Goal: Check status: Check status

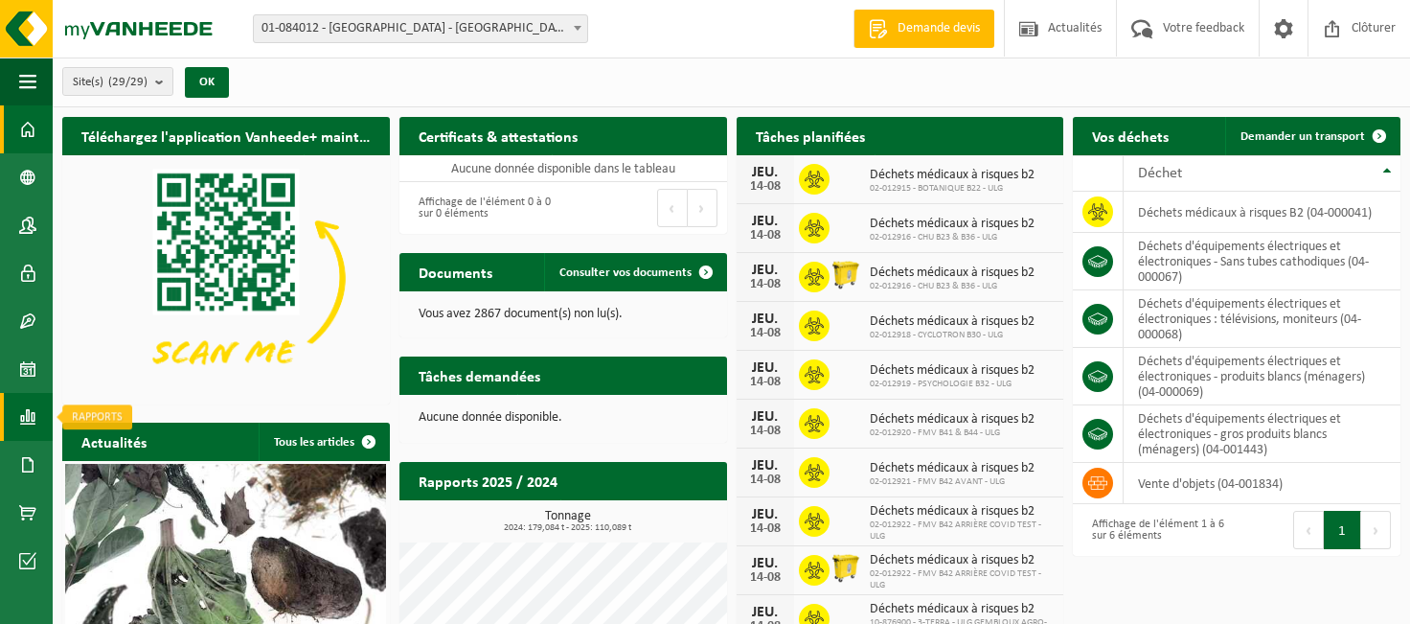
click at [34, 414] on span at bounding box center [27, 417] width 17 height 48
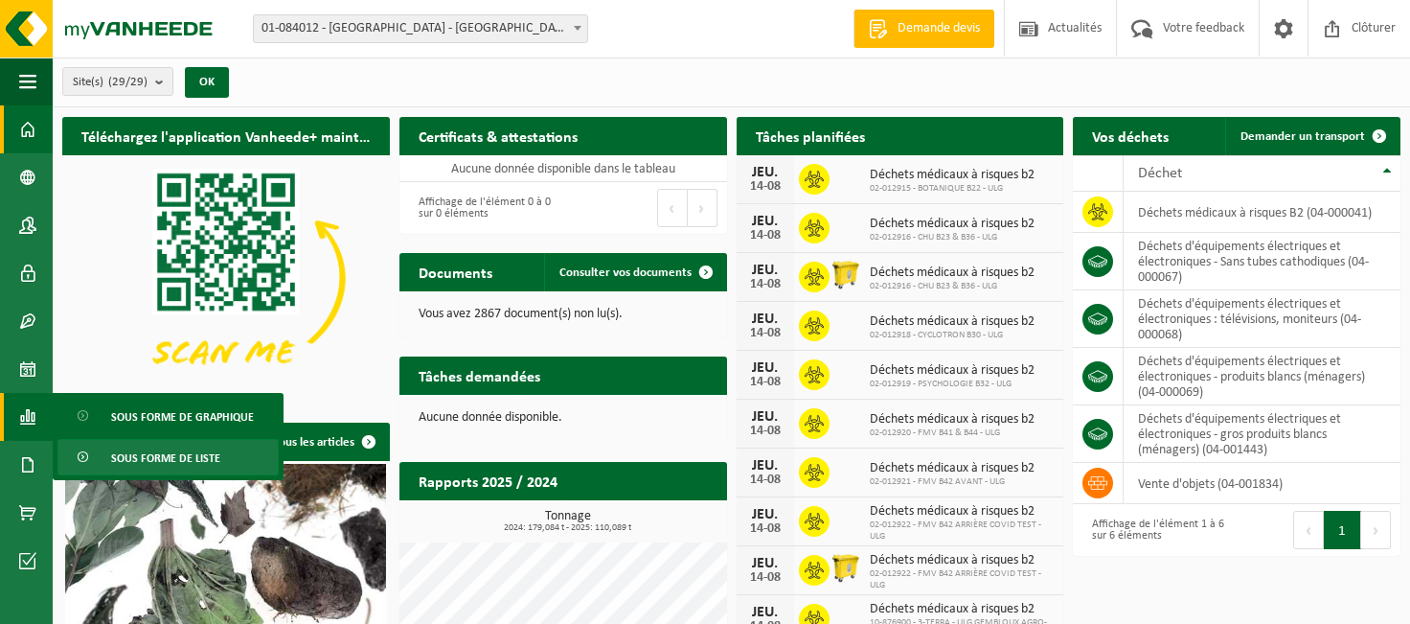
click at [149, 465] on span "Sous forme de liste" at bounding box center [165, 458] width 109 height 36
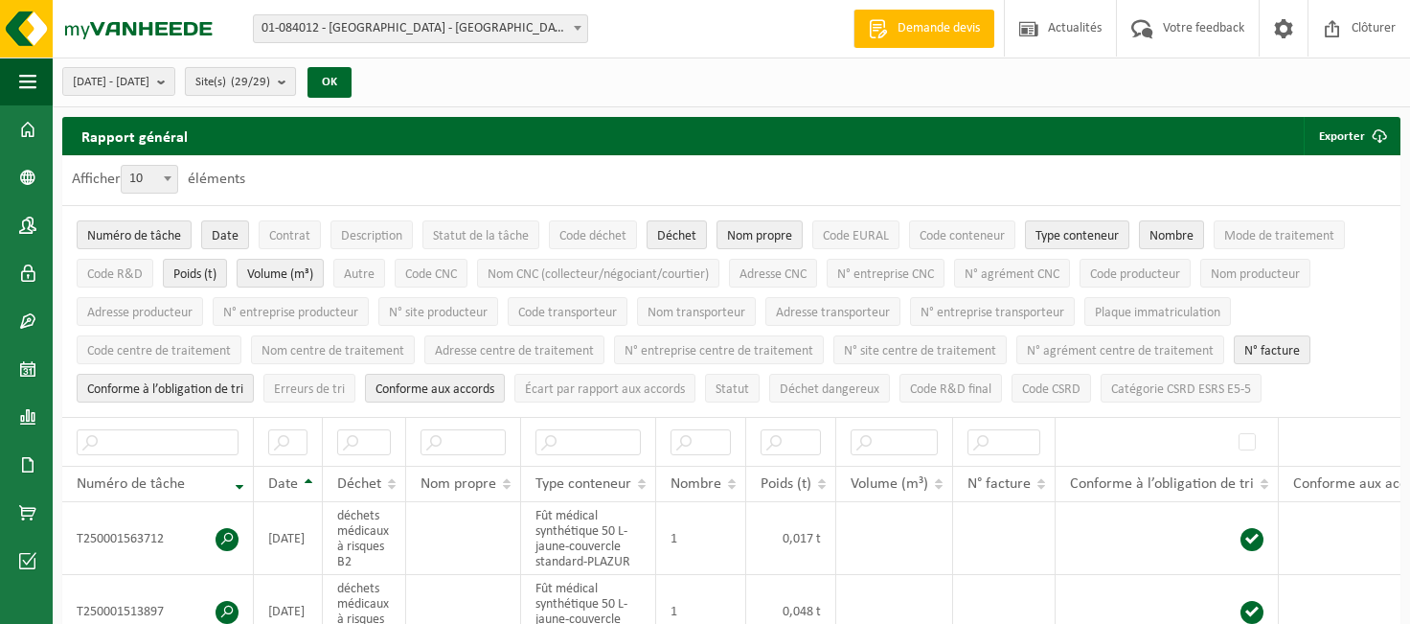
click at [295, 83] on b "submit" at bounding box center [286, 81] width 17 height 27
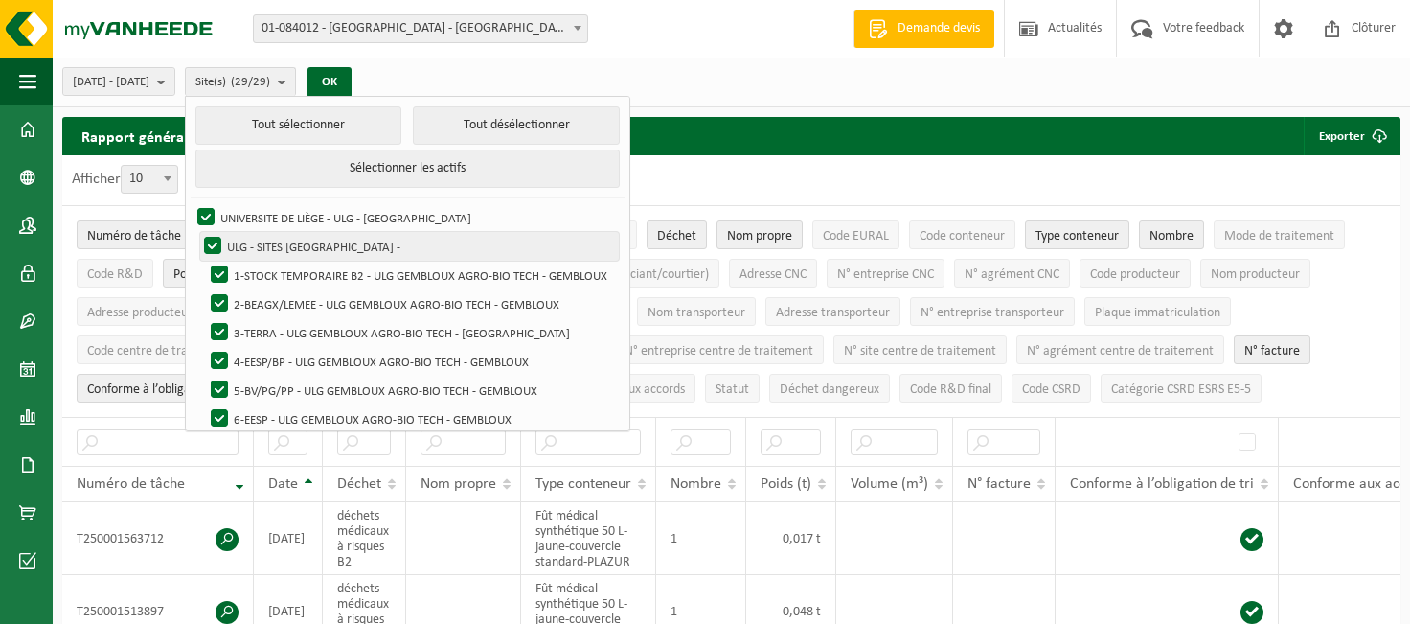
click at [265, 243] on label "ULG - SITES [GEOGRAPHIC_DATA] -" at bounding box center [409, 246] width 419 height 29
click at [197, 232] on input "ULG - SITES [GEOGRAPHIC_DATA] -" at bounding box center [196, 231] width 1 height 1
checkbox input "false"
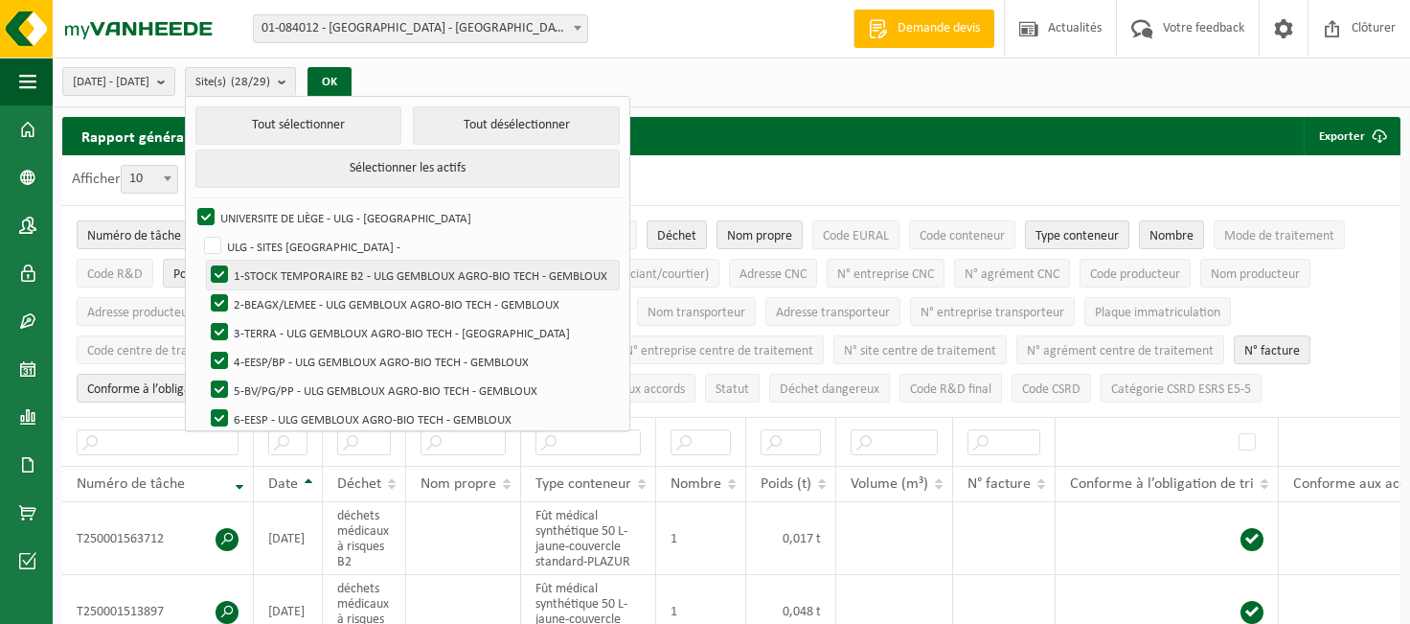
click at [272, 266] on label "1-STOCK TEMPORAIRE B2 - ULG GEMBLOUX AGRO-BIO TECH - GEMBLOUX" at bounding box center [413, 275] width 412 height 29
click at [204, 261] on input "1-STOCK TEMPORAIRE B2 - ULG GEMBLOUX AGRO-BIO TECH - GEMBLOUX" at bounding box center [203, 260] width 1 height 1
checkbox input "false"
click at [275, 300] on label "2-BEAGX/LEMEE - ULG GEMBLOUX AGRO-BIO TECH - GEMBLOUX" at bounding box center [413, 303] width 412 height 29
click at [204, 289] on input "2-BEAGX/LEMEE - ULG GEMBLOUX AGRO-BIO TECH - GEMBLOUX" at bounding box center [203, 288] width 1 height 1
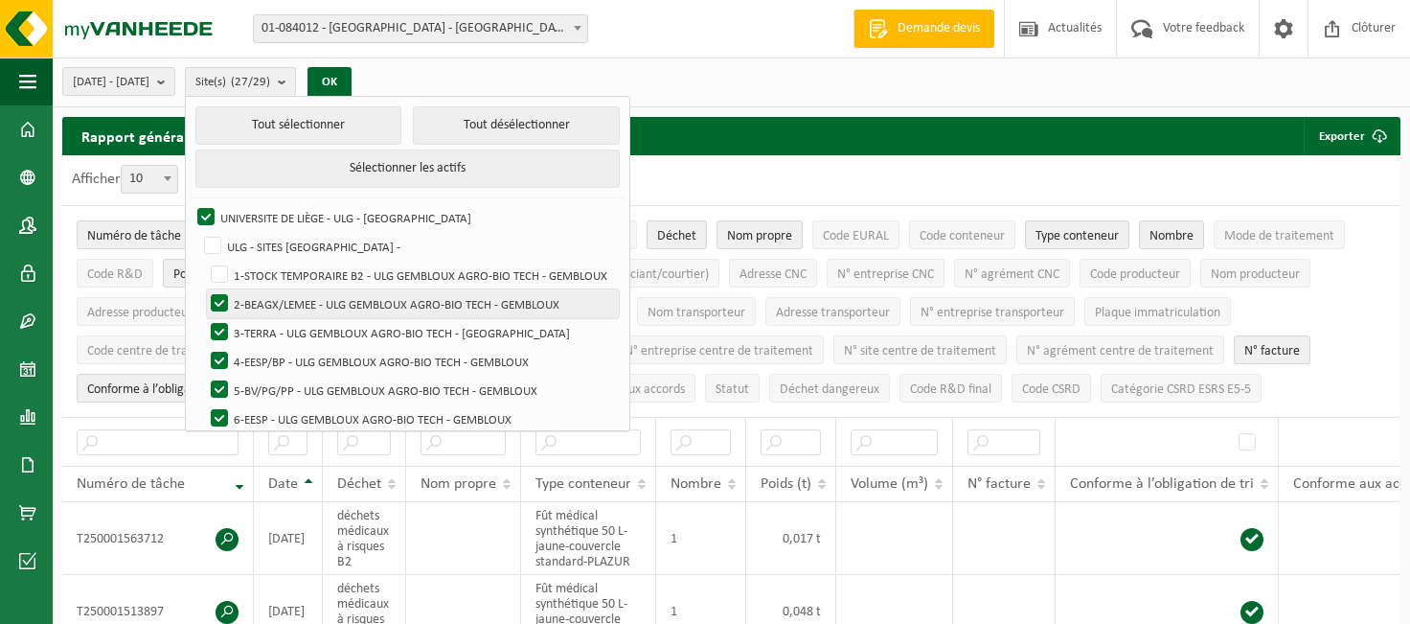
checkbox input "false"
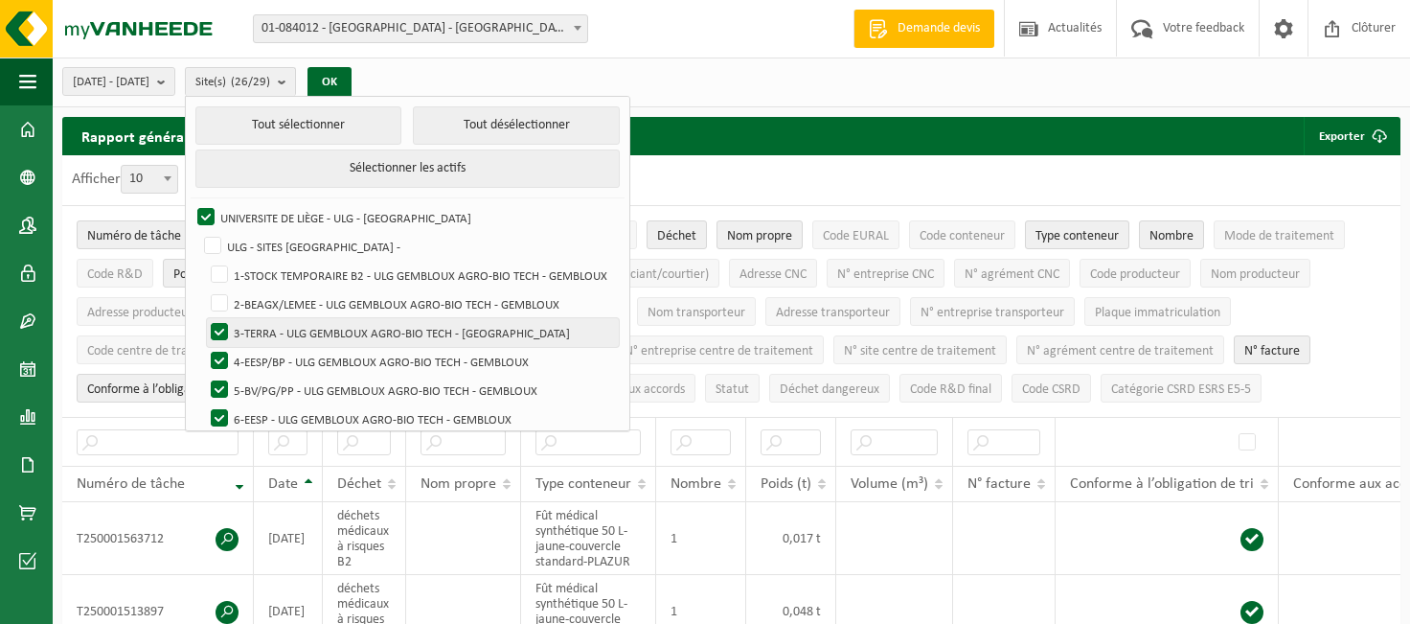
click at [275, 327] on label "3-TERRA - ULG GEMBLOUX AGRO-BIO TECH - [GEOGRAPHIC_DATA]" at bounding box center [413, 332] width 412 height 29
click at [204, 318] on input "3-TERRA - ULG GEMBLOUX AGRO-BIO TECH - [GEOGRAPHIC_DATA]" at bounding box center [203, 317] width 1 height 1
checkbox input "false"
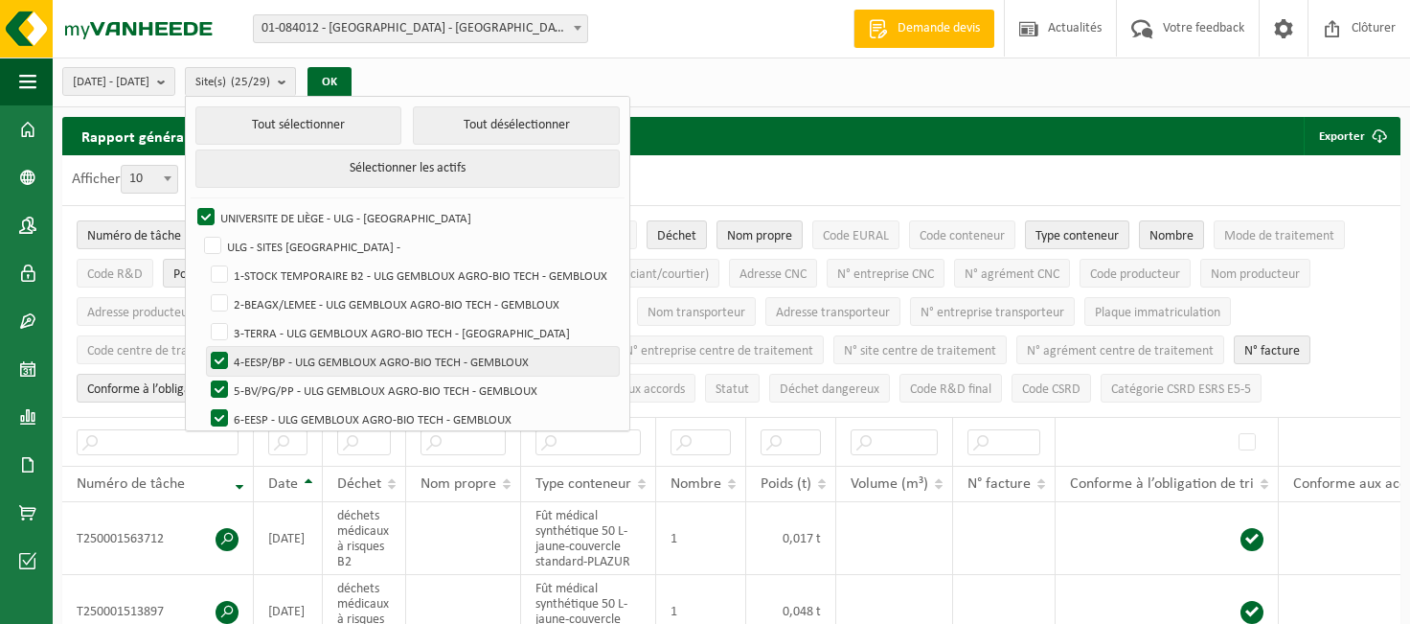
click at [272, 348] on label "4-EESP/BP - ULG GEMBLOUX AGRO-BIO TECH - GEMBLOUX" at bounding box center [413, 361] width 412 height 29
click at [204, 347] on input "4-EESP/BP - ULG GEMBLOUX AGRO-BIO TECH - GEMBLOUX" at bounding box center [203, 346] width 1 height 1
checkbox input "false"
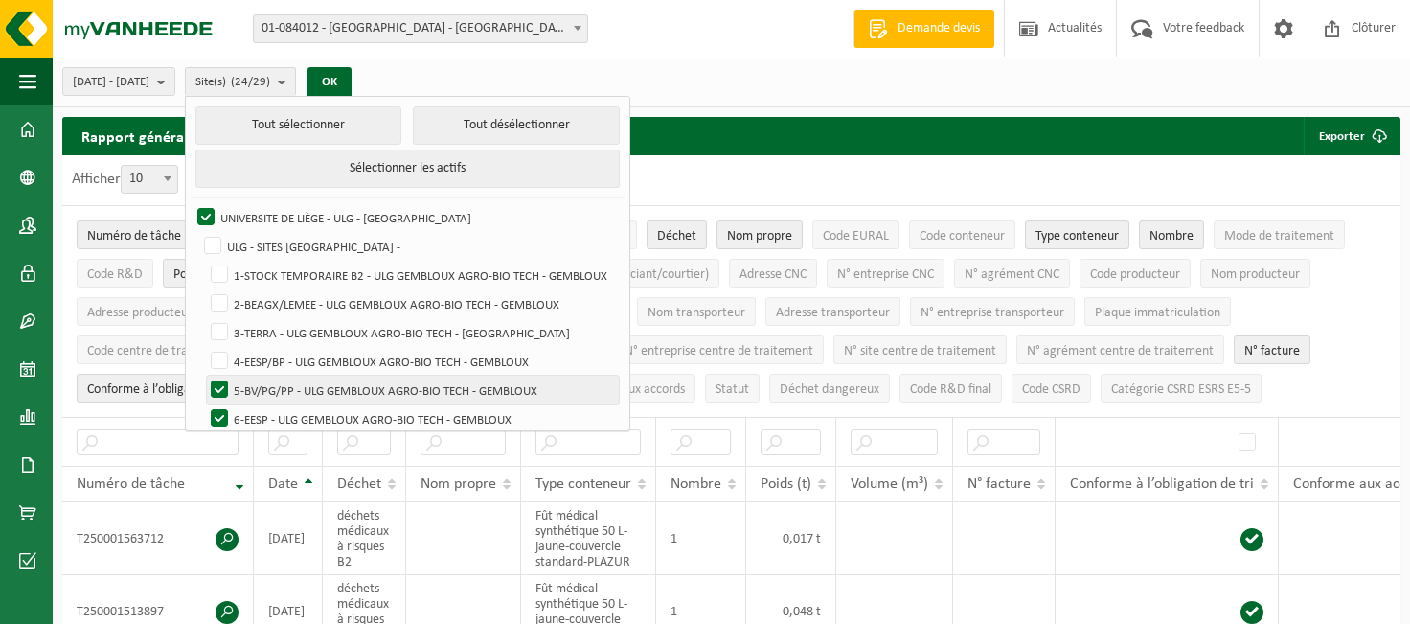
click at [276, 389] on label "5-BV/PG/PP - ULG GEMBLOUX AGRO-BIO TECH - GEMBLOUX" at bounding box center [413, 389] width 412 height 29
click at [204, 375] on input "5-BV/PG/PP - ULG GEMBLOUX AGRO-BIO TECH - GEMBLOUX" at bounding box center [203, 375] width 1 height 1
checkbox input "false"
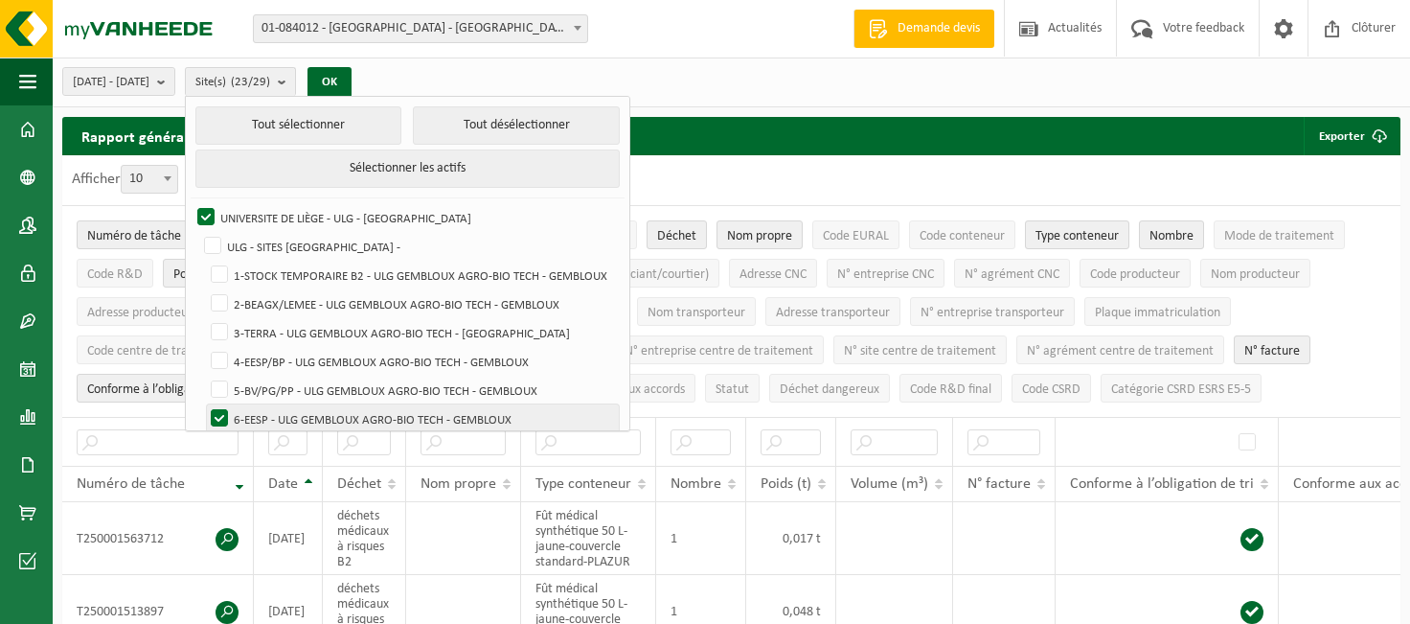
click at [275, 408] on label "6-EESP - ULG GEMBLOUX AGRO-BIO TECH - GEMBLOUX" at bounding box center [413, 418] width 412 height 29
click at [204, 404] on input "6-EESP - ULG GEMBLOUX AGRO-BIO TECH - GEMBLOUX" at bounding box center [203, 403] width 1 height 1
checkbox input "false"
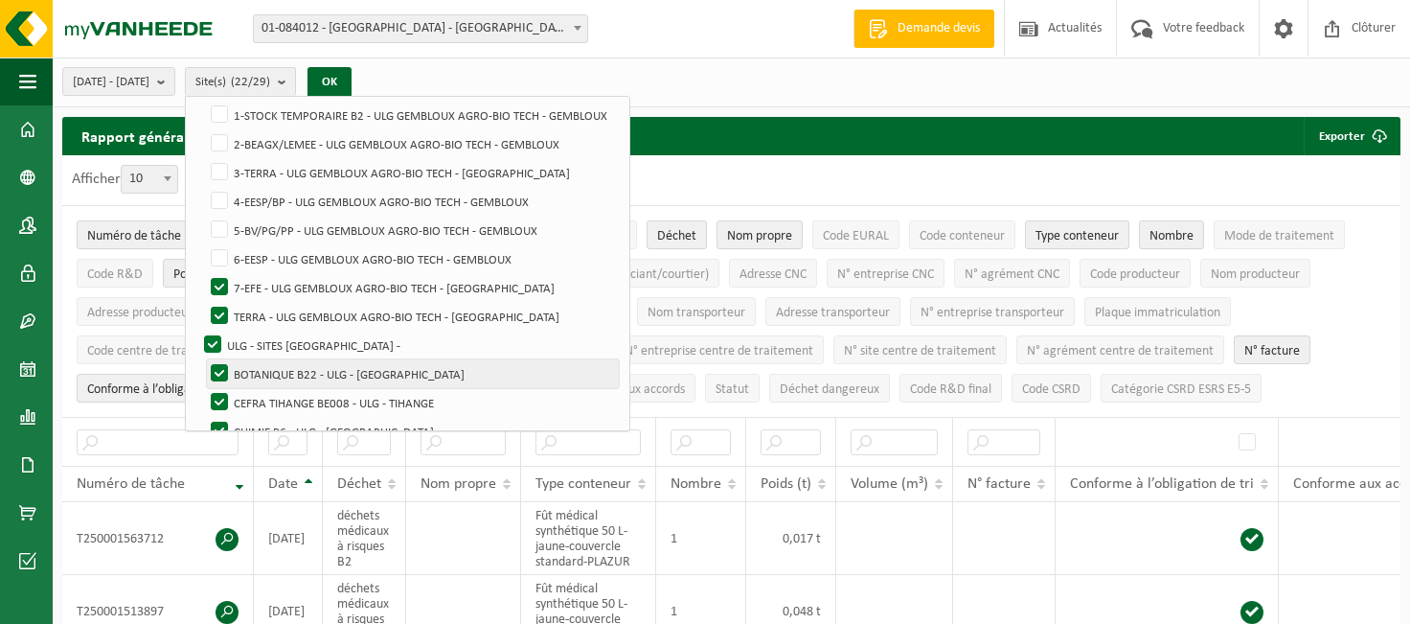
scroll to position [185, 0]
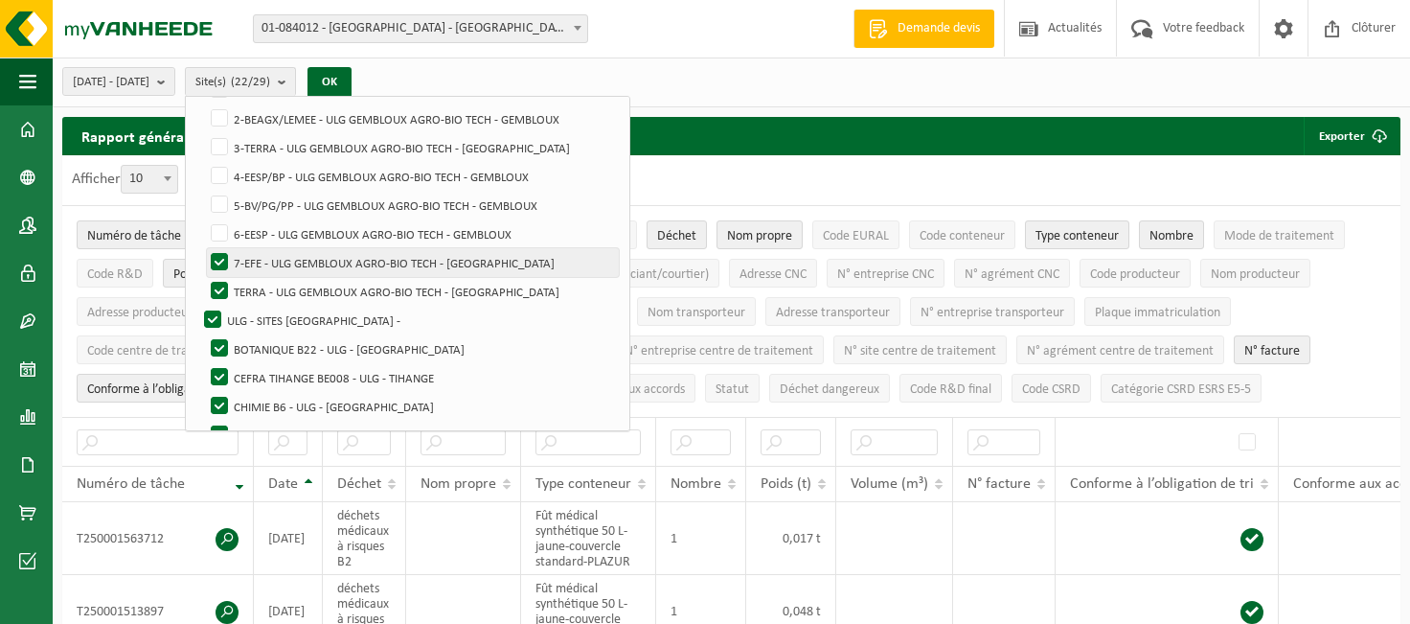
click at [269, 252] on label "7-EFE - ULG GEMBLOUX AGRO-BIO TECH - [GEOGRAPHIC_DATA]" at bounding box center [413, 262] width 412 height 29
click at [204, 248] on input "7-EFE - ULG GEMBLOUX AGRO-BIO TECH - [GEOGRAPHIC_DATA]" at bounding box center [203, 247] width 1 height 1
checkbox input "false"
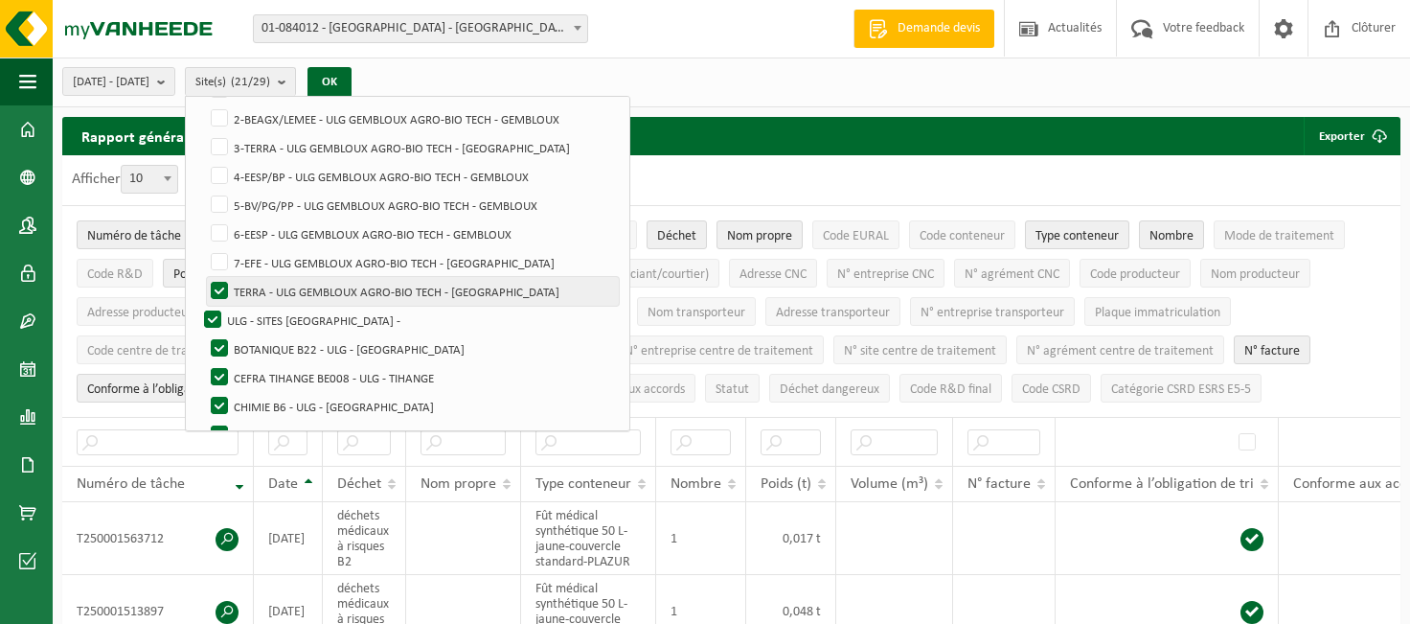
click at [269, 287] on label "TERRA - ULG GEMBLOUX AGRO-BIO TECH - [GEOGRAPHIC_DATA]" at bounding box center [413, 291] width 412 height 29
click at [204, 277] on input "TERRA - ULG GEMBLOUX AGRO-BIO TECH - [GEOGRAPHIC_DATA]" at bounding box center [203, 276] width 1 height 1
checkbox input "false"
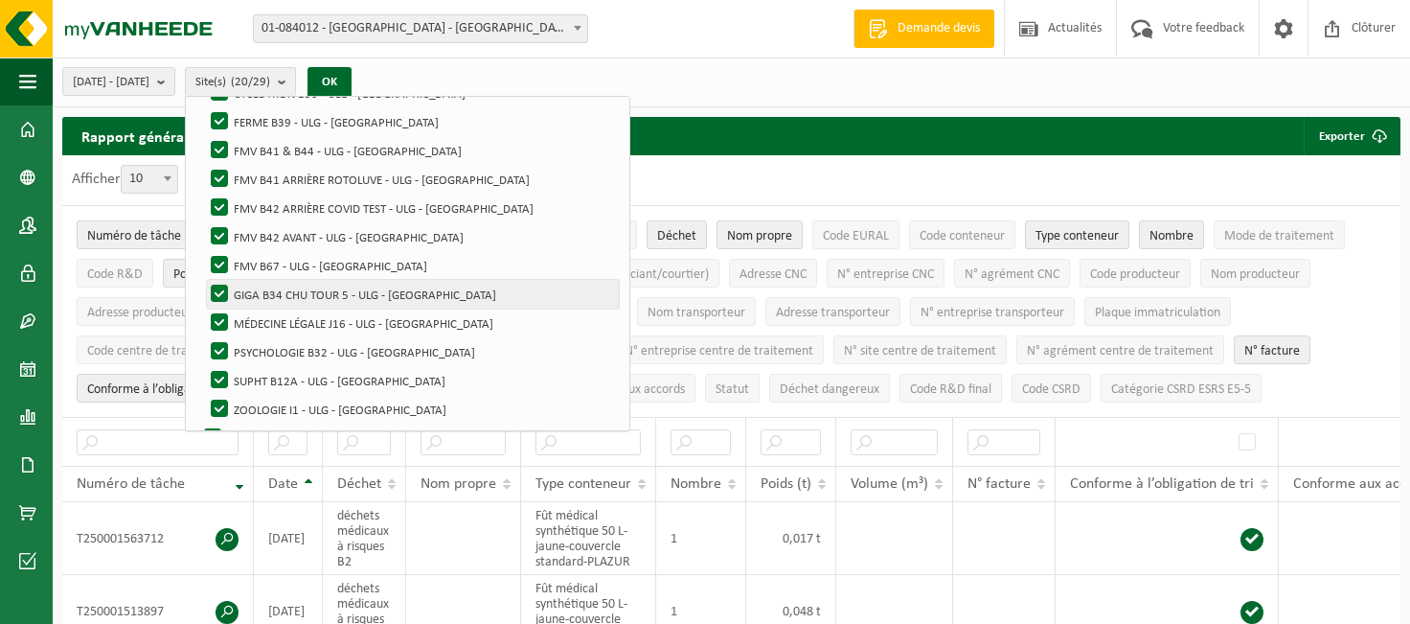
scroll to position [612, 0]
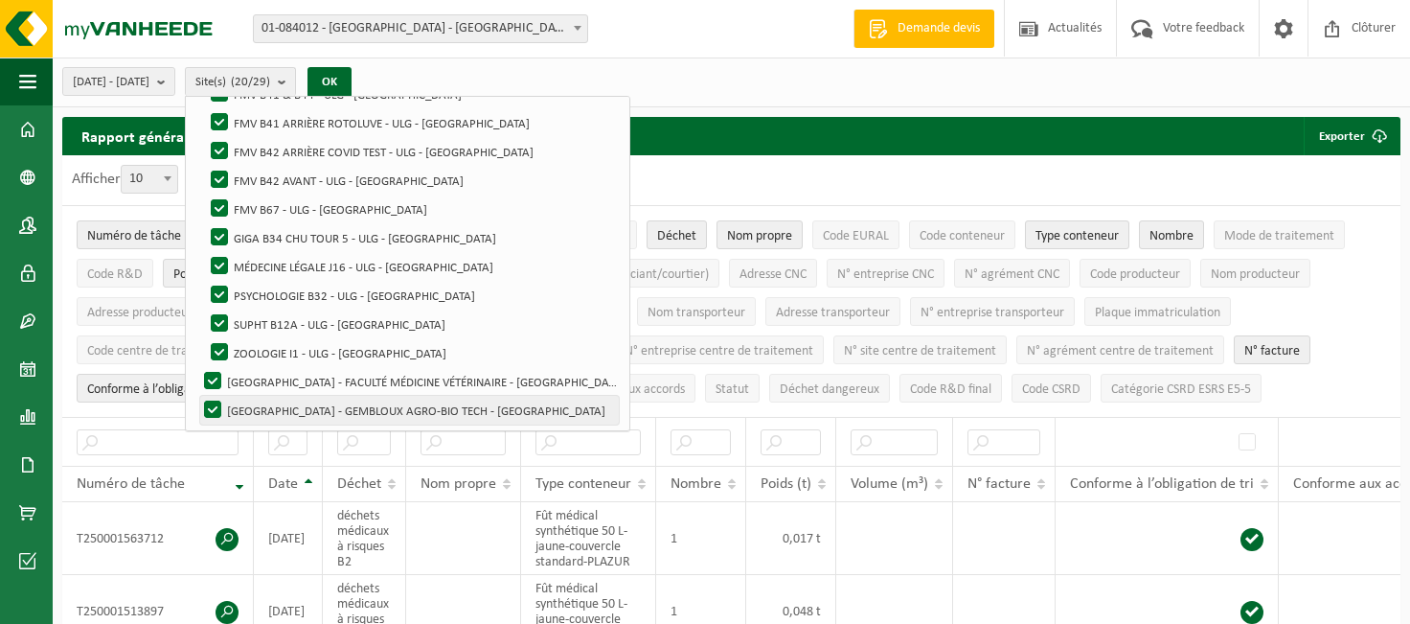
click at [257, 405] on label "[GEOGRAPHIC_DATA] - GEMBLOUX AGRO-BIO TECH - [GEOGRAPHIC_DATA]" at bounding box center [409, 410] width 419 height 29
click at [197, 396] on input "[GEOGRAPHIC_DATA] - GEMBLOUX AGRO-BIO TECH - [GEOGRAPHIC_DATA]" at bounding box center [196, 395] width 1 height 1
checkbox input "false"
click at [352, 80] on button "OK" at bounding box center [329, 82] width 44 height 31
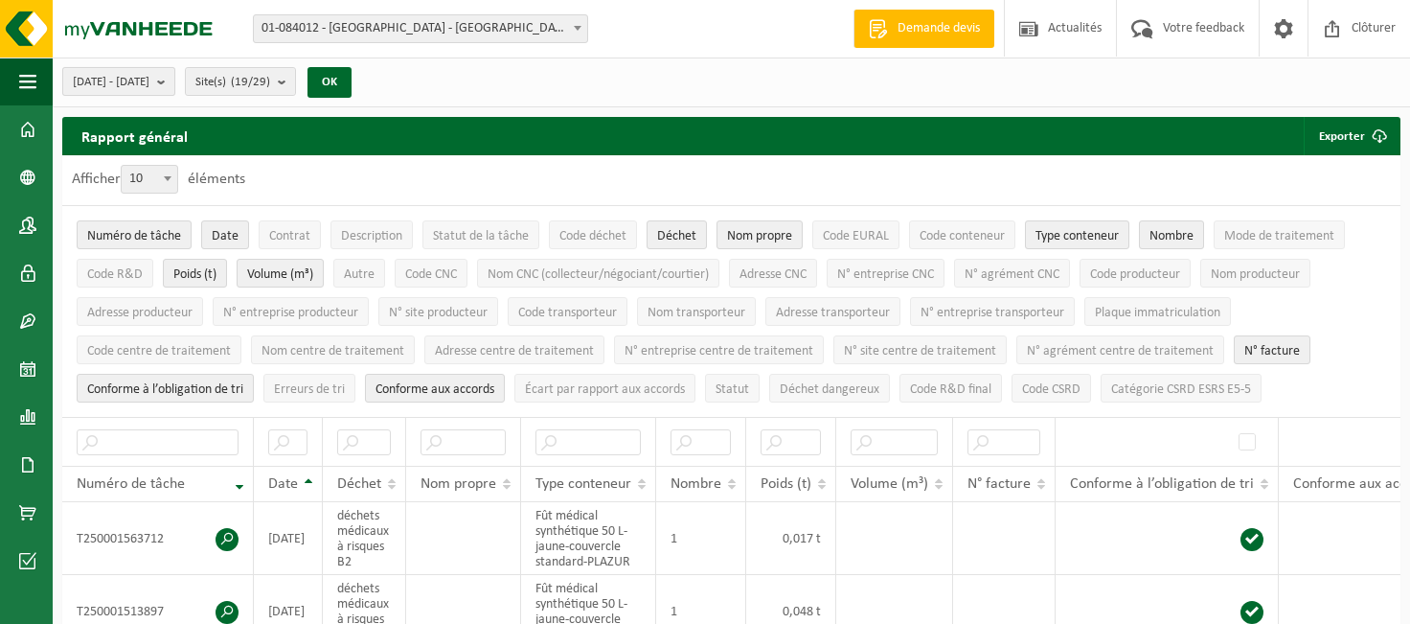
click at [174, 84] on b "submit" at bounding box center [165, 81] width 17 height 27
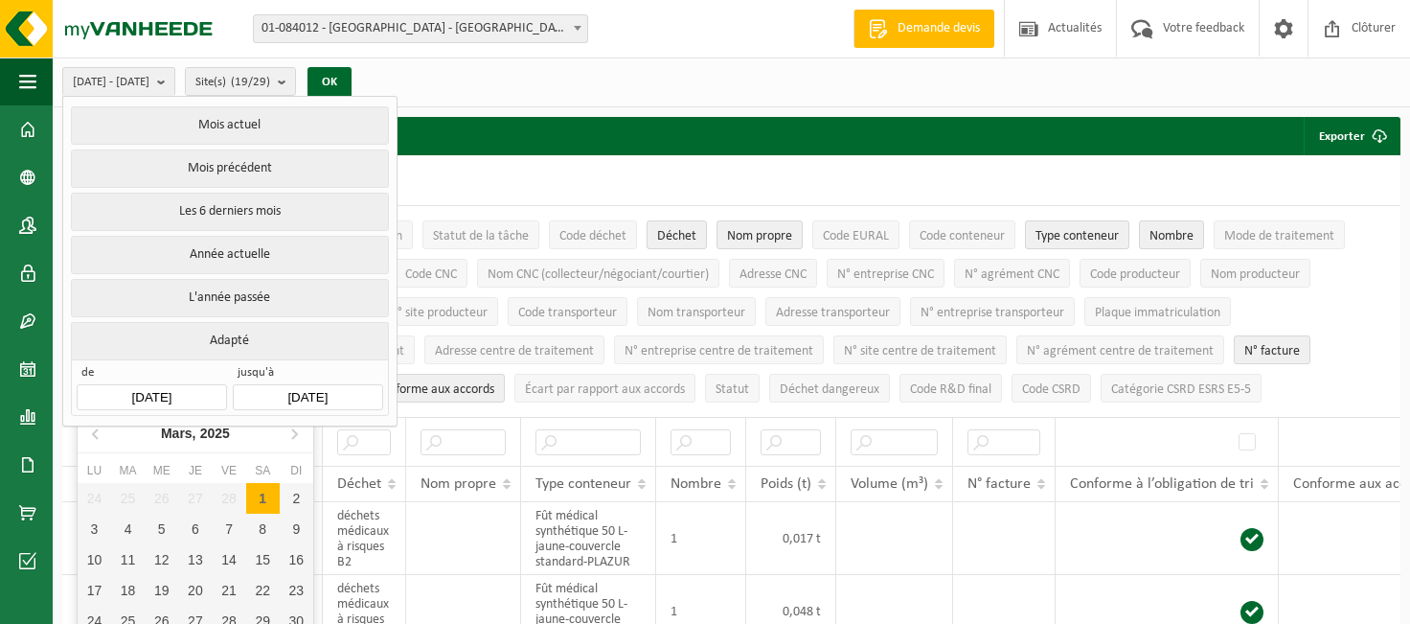
click at [192, 390] on input "[DATE]" at bounding box center [151, 397] width 149 height 26
click at [294, 431] on icon at bounding box center [294, 434] width 5 height 10
click at [294, 432] on icon at bounding box center [294, 434] width 5 height 10
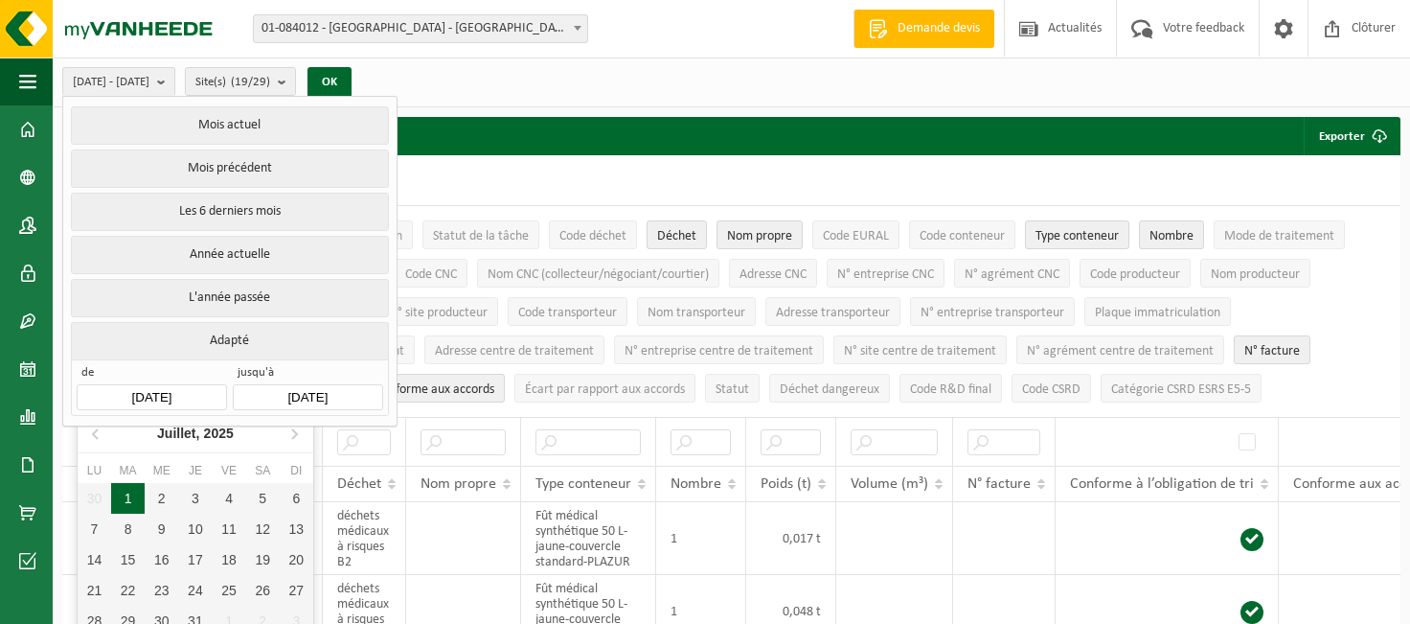
click at [124, 496] on div "1" at bounding box center [128, 498] width 34 height 31
type input "[DATE]"
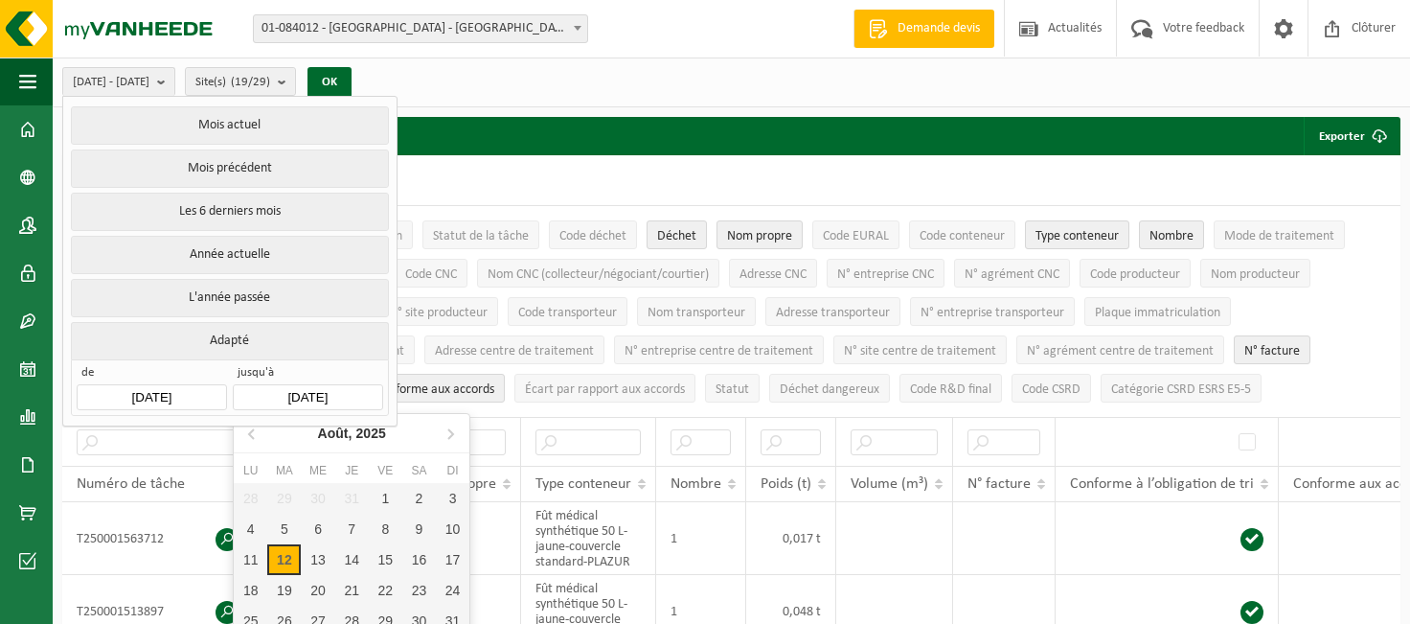
click at [314, 389] on input "[DATE]" at bounding box center [307, 397] width 149 height 26
click at [255, 435] on icon at bounding box center [253, 433] width 31 height 31
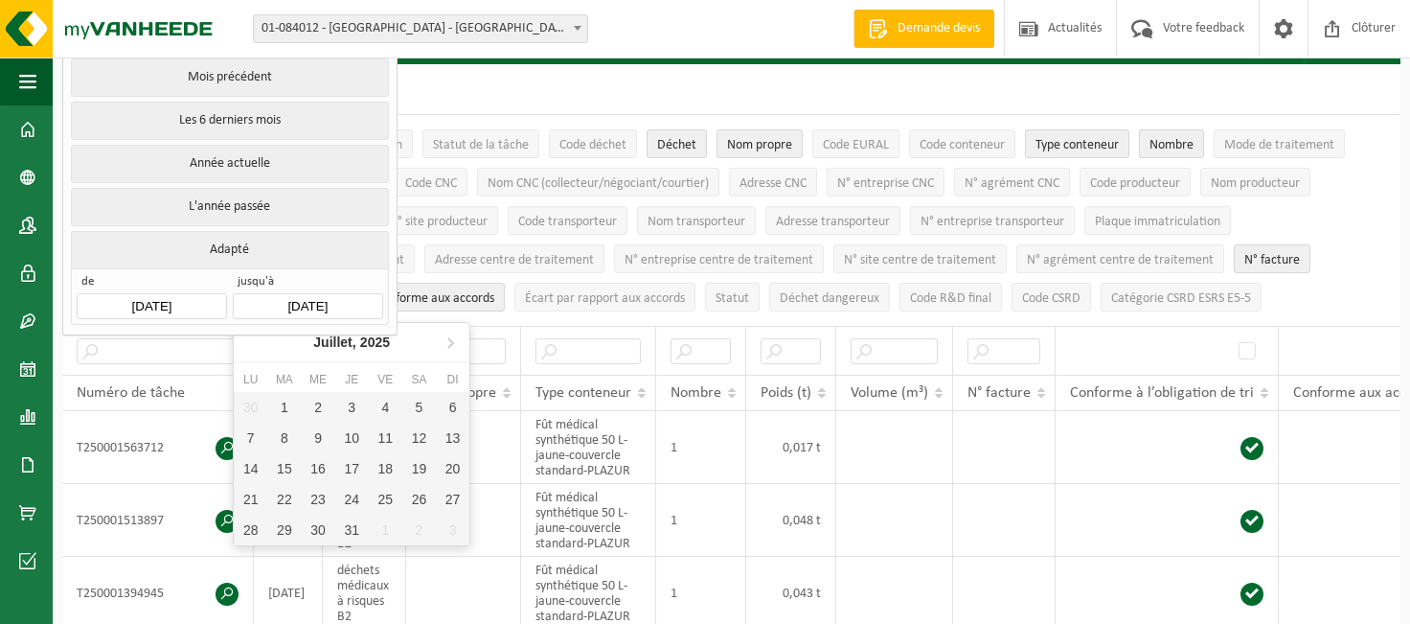
scroll to position [317, 0]
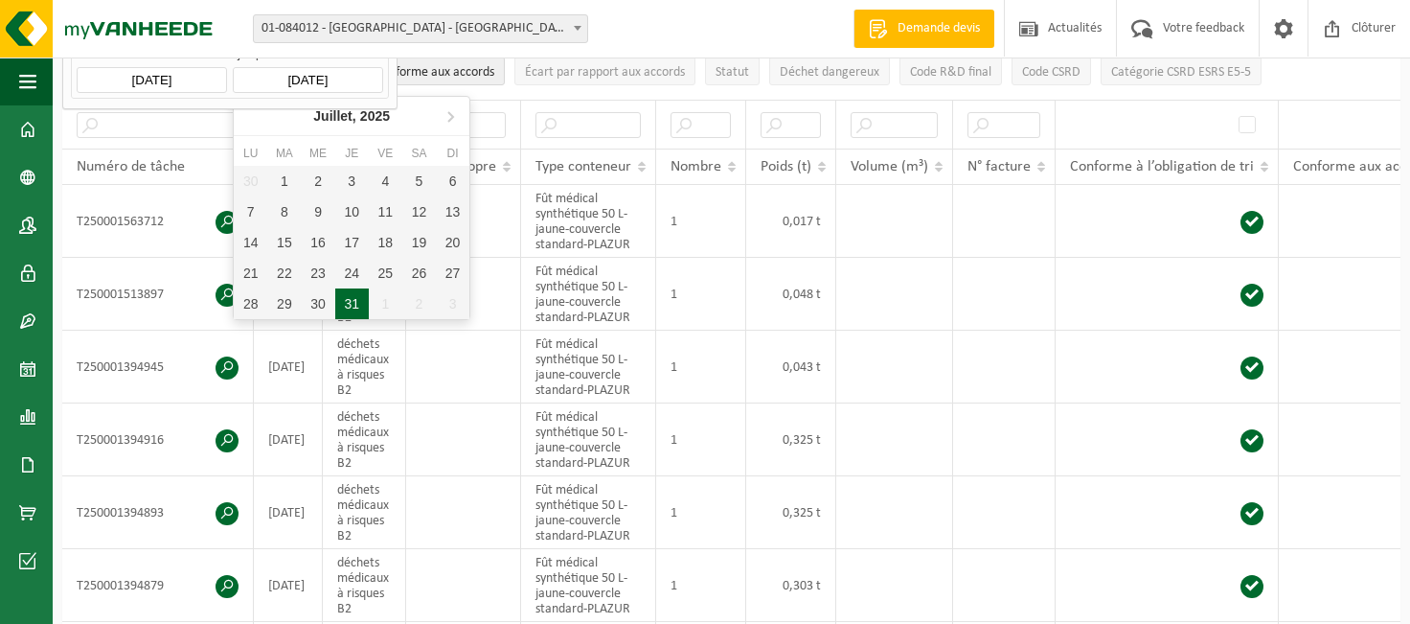
click at [347, 305] on div "31" at bounding box center [352, 303] width 34 height 31
type input "[DATE]"
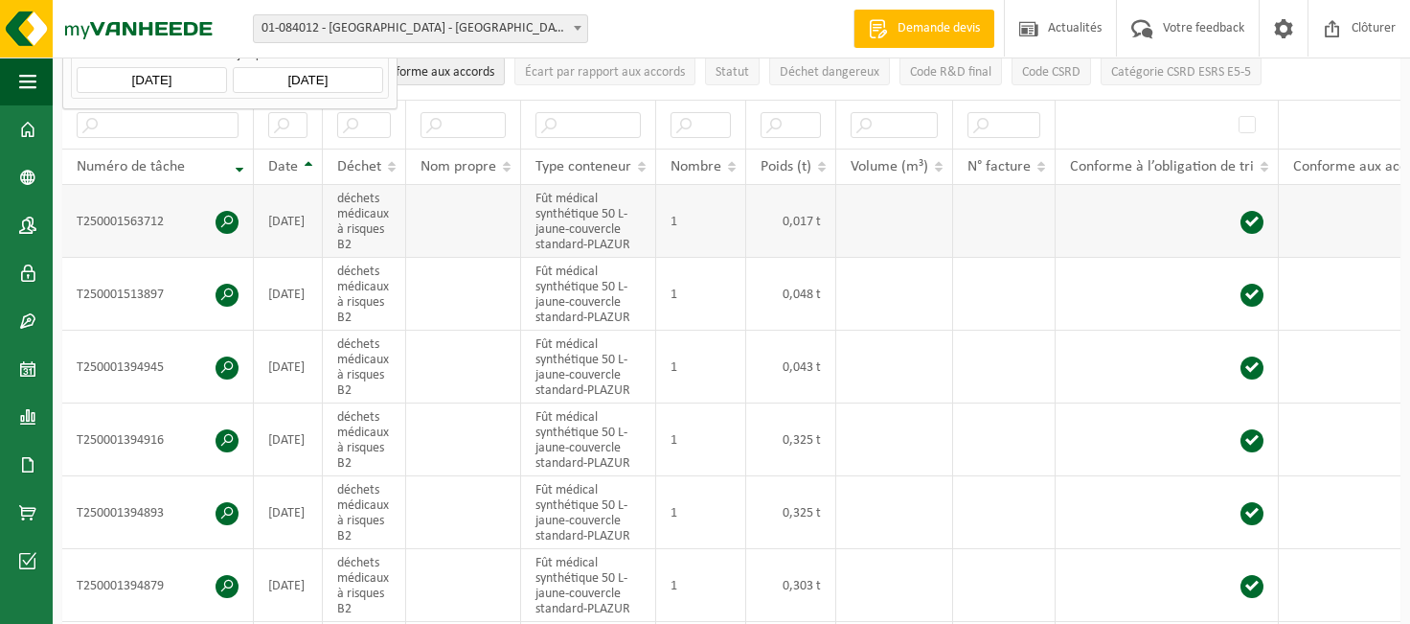
scroll to position [0, 0]
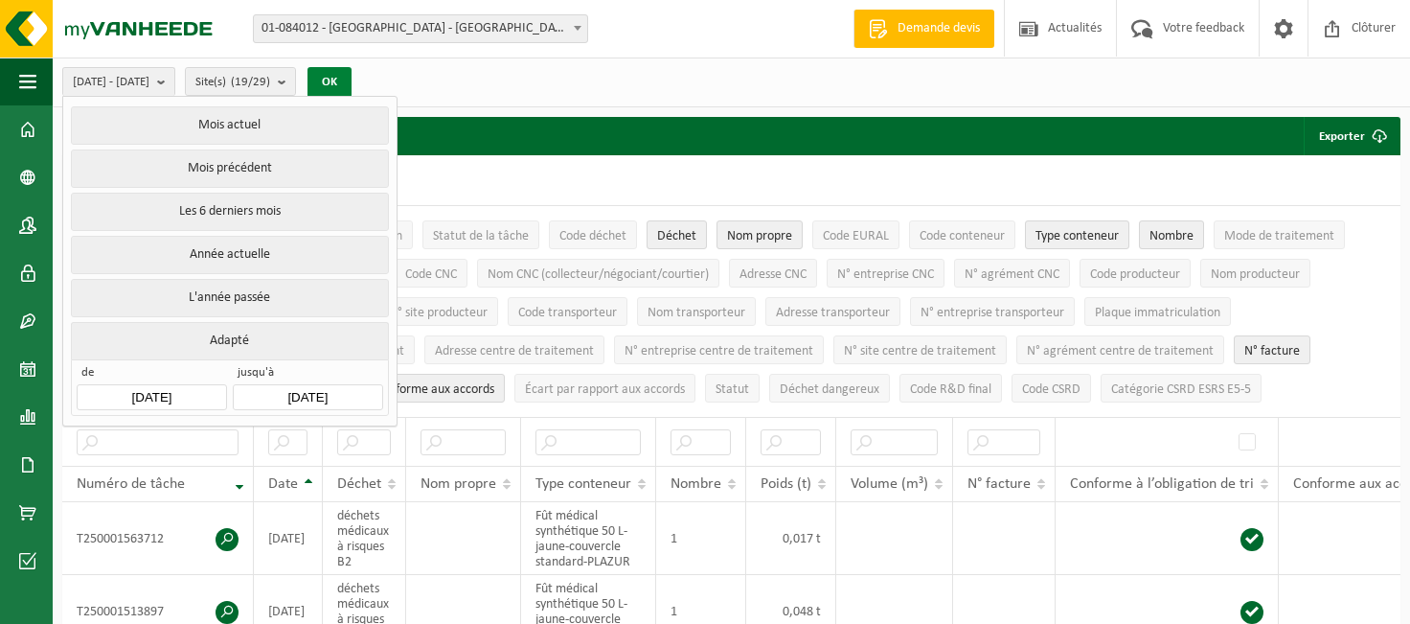
click at [352, 82] on button "OK" at bounding box center [329, 82] width 44 height 31
